Goal: Find specific page/section: Find specific page/section

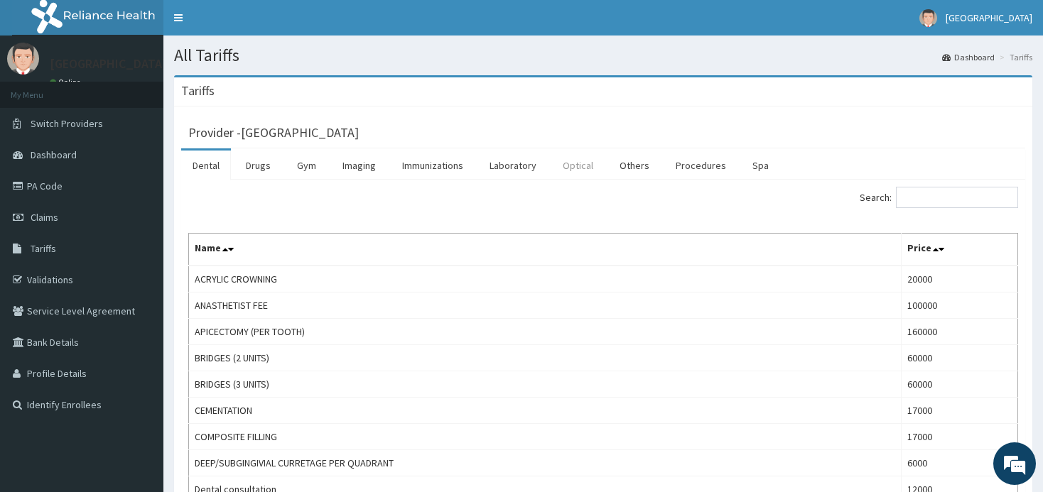
click at [584, 167] on link "Optical" at bounding box center [577, 166] width 53 height 30
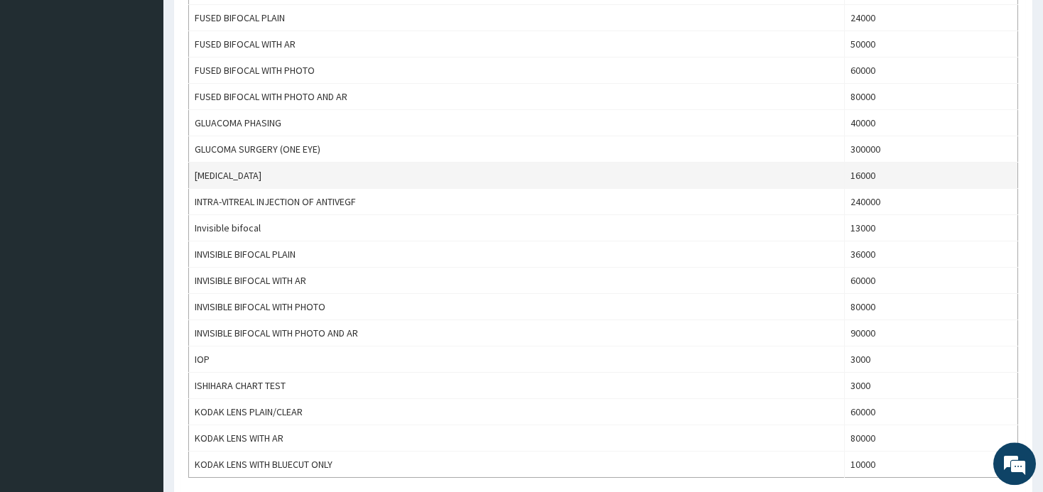
scroll to position [1125, 0]
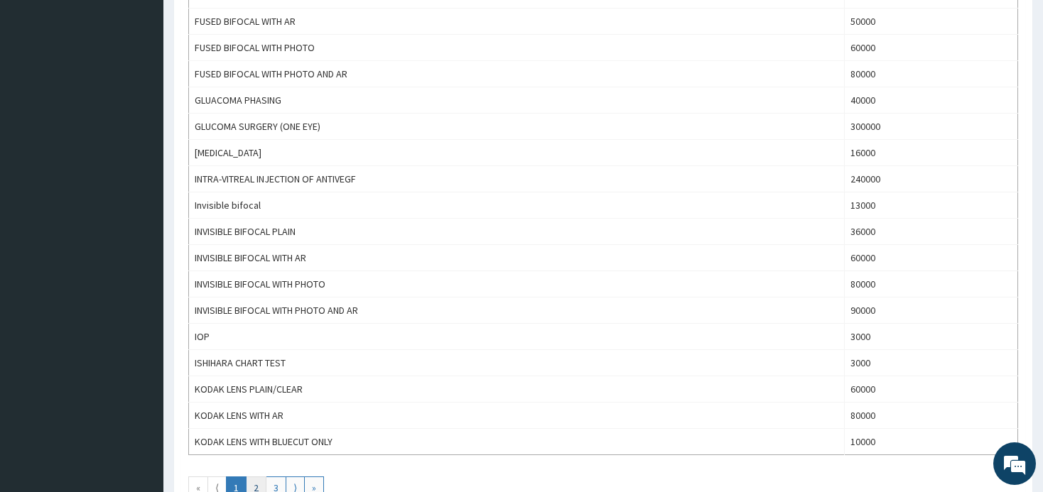
click at [260, 482] on link "2" at bounding box center [256, 488] width 21 height 23
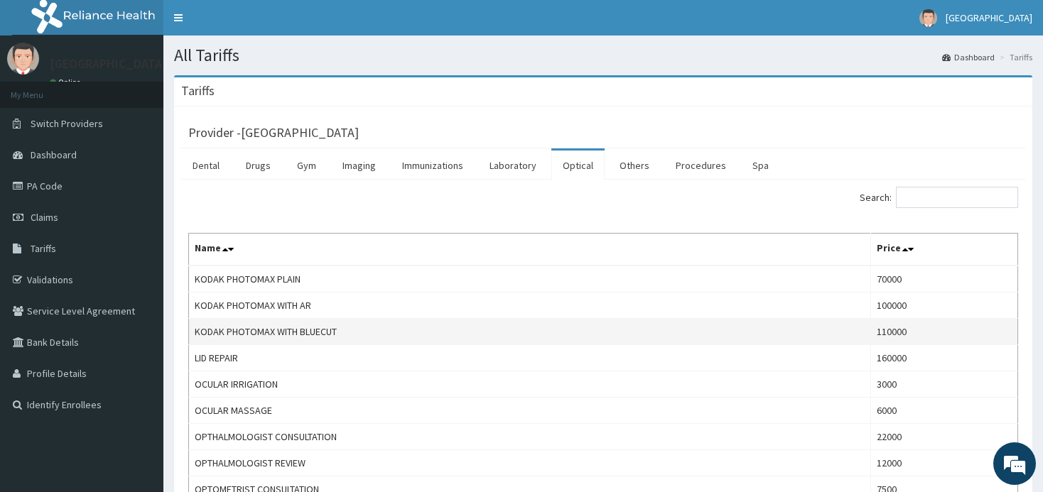
click at [198, 331] on td "KODAK PHOTOMAX WITH BLUECUT" at bounding box center [530, 332] width 682 height 26
drag, startPoint x: 316, startPoint y: 328, endPoint x: 192, endPoint y: 332, distance: 124.4
click at [192, 332] on td "KODAK PHOTOMAX WITH BLUECUT" at bounding box center [530, 332] width 682 height 26
click at [340, 326] on td "KODAK PHOTOMAX WITH BLUECUT" at bounding box center [530, 332] width 682 height 26
drag, startPoint x: 195, startPoint y: 330, endPoint x: 362, endPoint y: 328, distance: 167.7
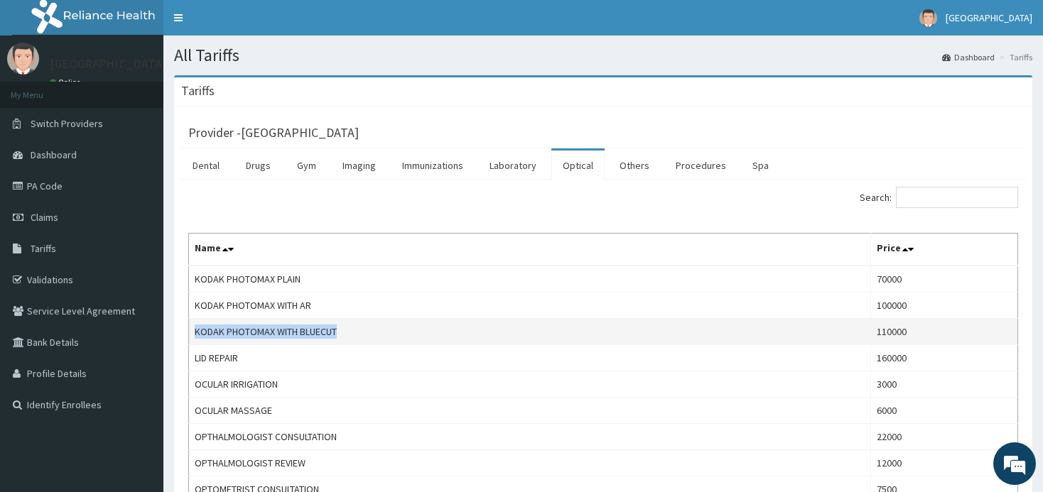
click at [360, 328] on td "KODAK PHOTOMAX WITH BLUECUT" at bounding box center [530, 332] width 682 height 26
copy td "KODAK PHOTOMAX WITH BLUECUT"
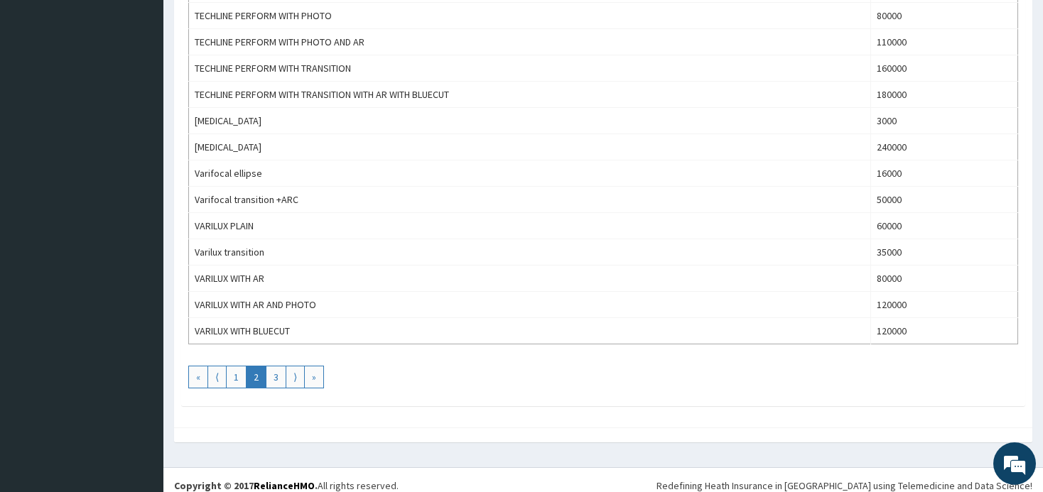
scroll to position [1239, 0]
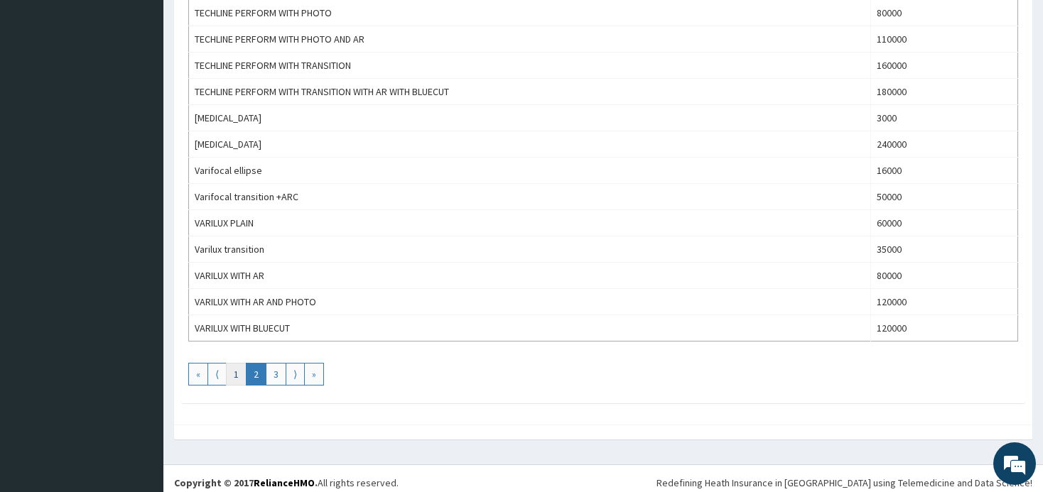
click at [235, 367] on link "1" at bounding box center [236, 374] width 21 height 23
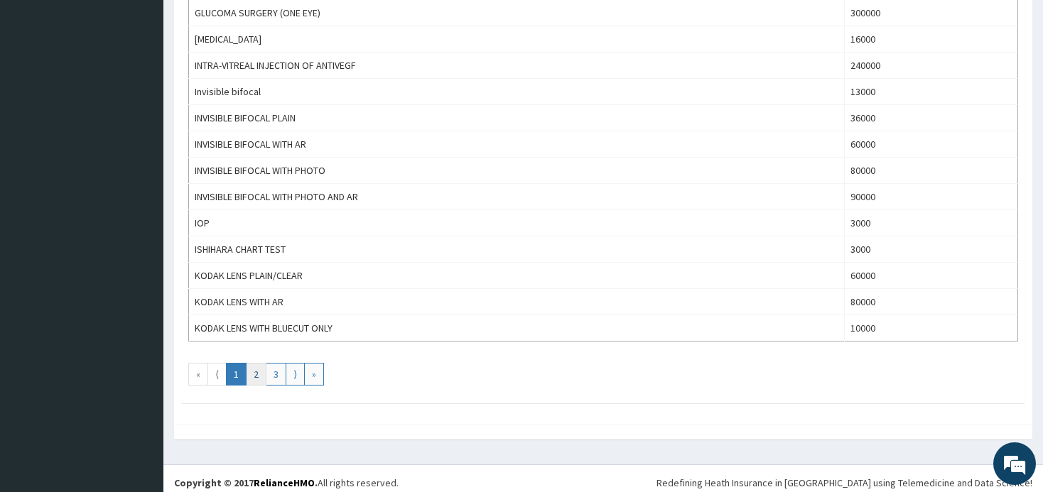
click at [255, 369] on link "2" at bounding box center [256, 374] width 21 height 23
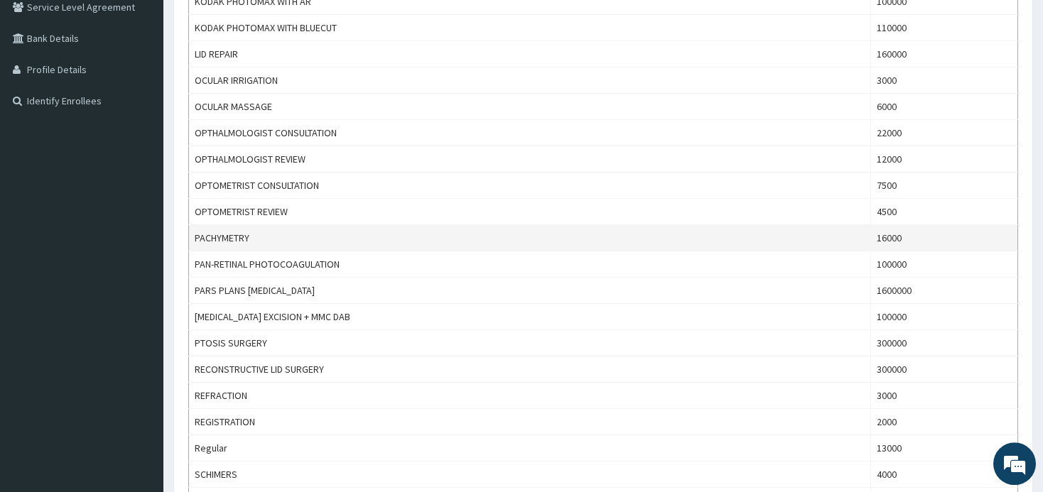
scroll to position [300, 0]
